Goal: Task Accomplishment & Management: Manage account settings

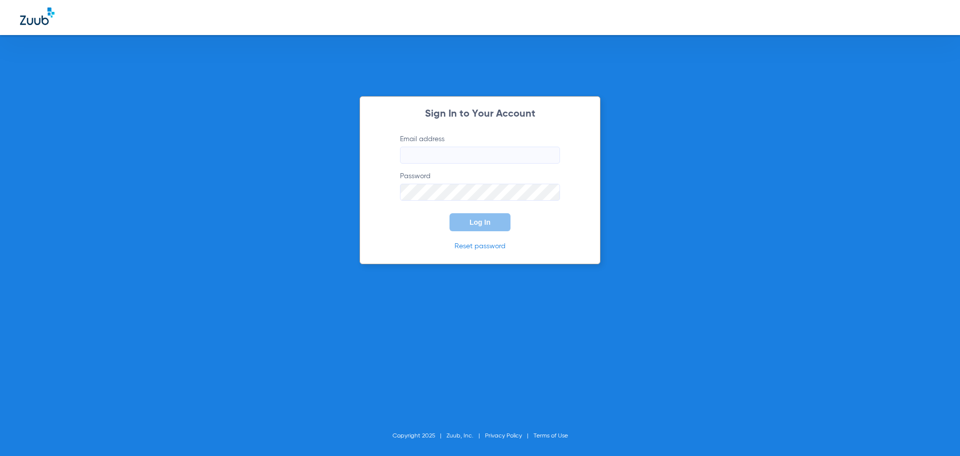
click at [445, 151] on input "Email address" at bounding box center [480, 155] width 160 height 17
paste input "[EMAIL_ADDRESS][DOMAIN_NAME]"
click at [419, 155] on input "[EMAIL_ADDRESS][DOMAIN_NAME]" at bounding box center [480, 155] width 160 height 17
type input "[EMAIL_ADDRESS][DOMAIN_NAME]"
click at [403, 241] on div "Sign In to Your Account Email address [EMAIL_ADDRESS][DOMAIN_NAME] Password Log…" at bounding box center [480, 180] width 241 height 168
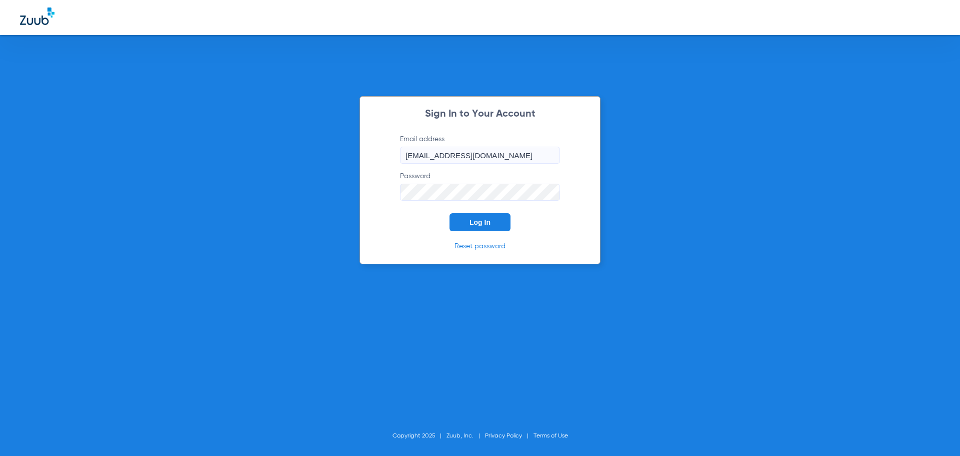
click at [494, 224] on button "Log In" at bounding box center [480, 222] width 61 height 18
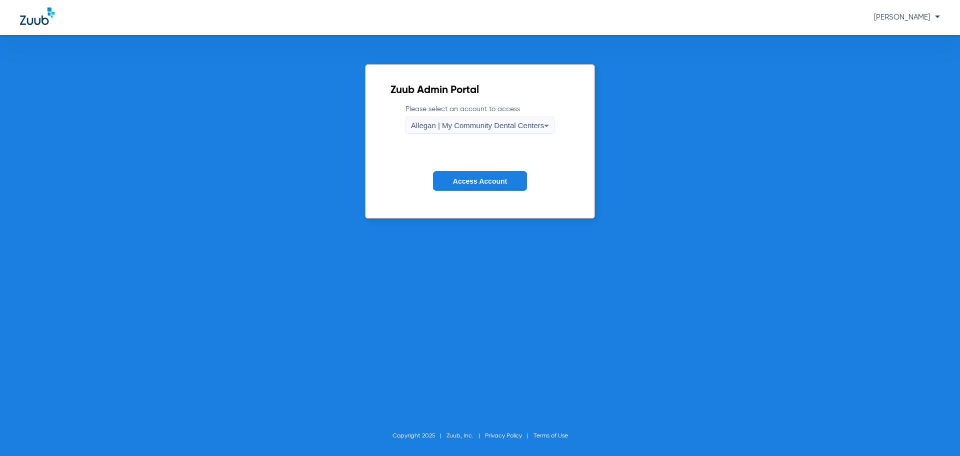
click at [885, 17] on span "[PERSON_NAME]" at bounding box center [907, 18] width 66 height 8
click at [915, 34] on span "Log out" at bounding box center [912, 35] width 39 height 7
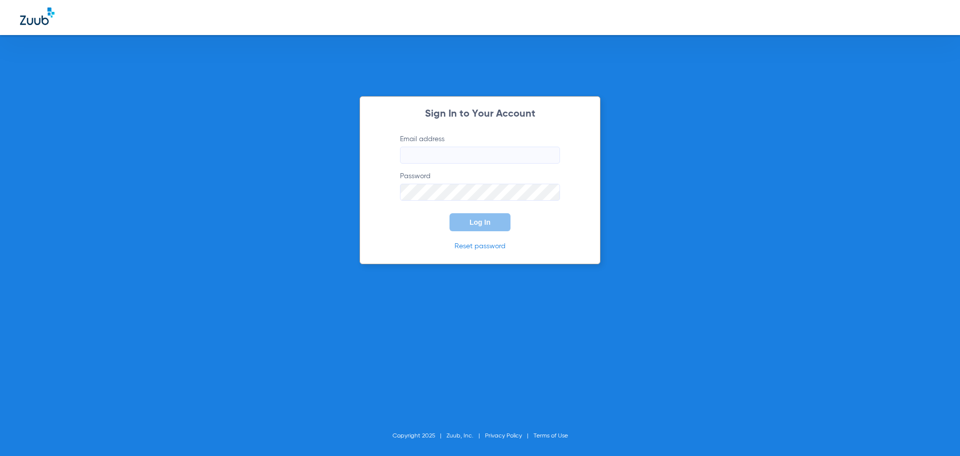
click at [458, 160] on input "Email address" at bounding box center [480, 155] width 160 height 17
type input "[EMAIL_ADDRESS][DOMAIN_NAME]"
click at [375, 210] on div "Sign In to Your Account Email address [EMAIL_ADDRESS][DOMAIN_NAME] Password Log…" at bounding box center [480, 180] width 241 height 168
click at [465, 246] on link "Reset password" at bounding box center [480, 246] width 51 height 7
